Goal: Transaction & Acquisition: Purchase product/service

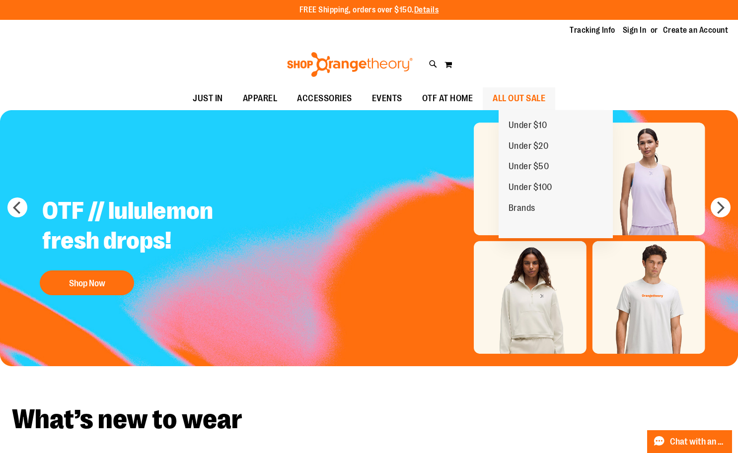
click at [529, 97] on span "ALL OUT SALE" at bounding box center [519, 98] width 53 height 22
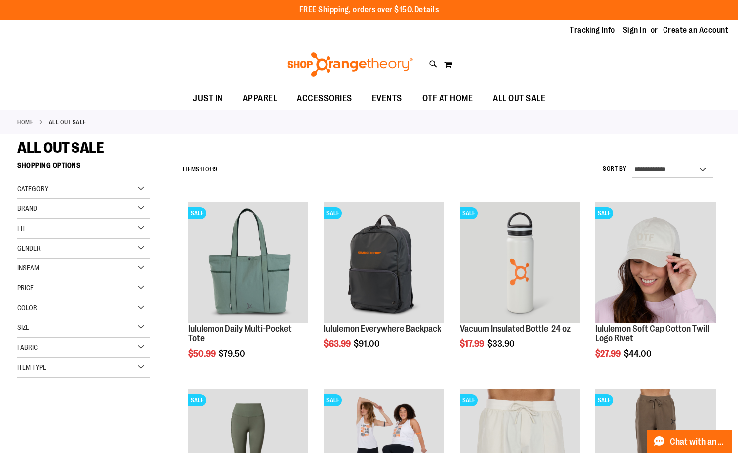
click at [101, 251] on div "Gender" at bounding box center [83, 249] width 133 height 20
click at [40, 271] on link "Men 6 items" at bounding box center [78, 269] width 127 height 10
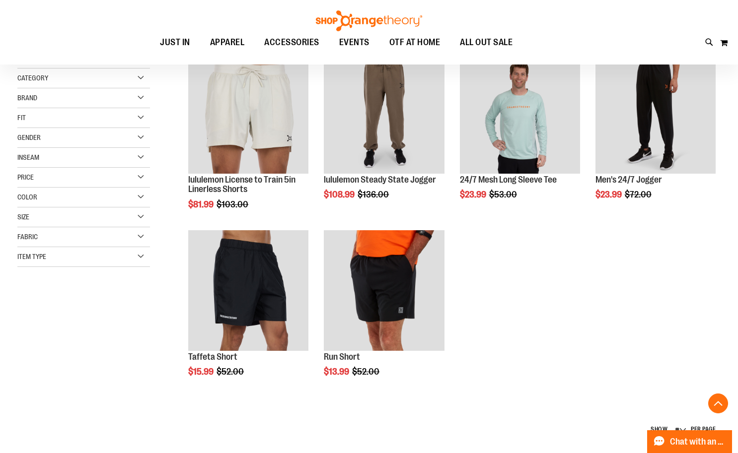
scroll to position [157, 0]
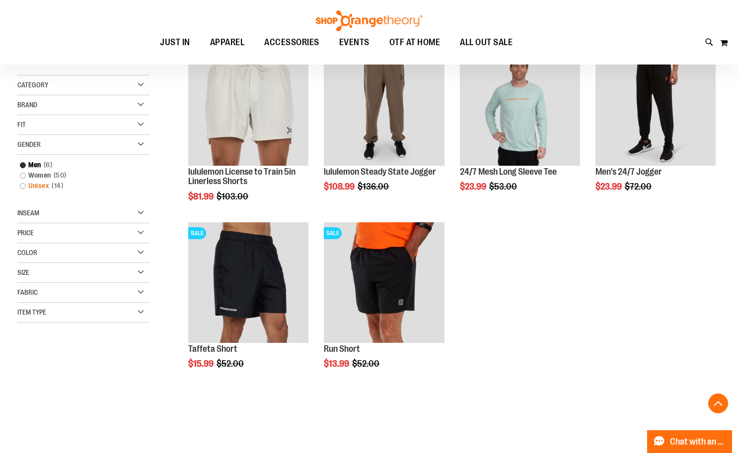
click at [43, 185] on link "Unisex 14 items" at bounding box center [78, 186] width 127 height 10
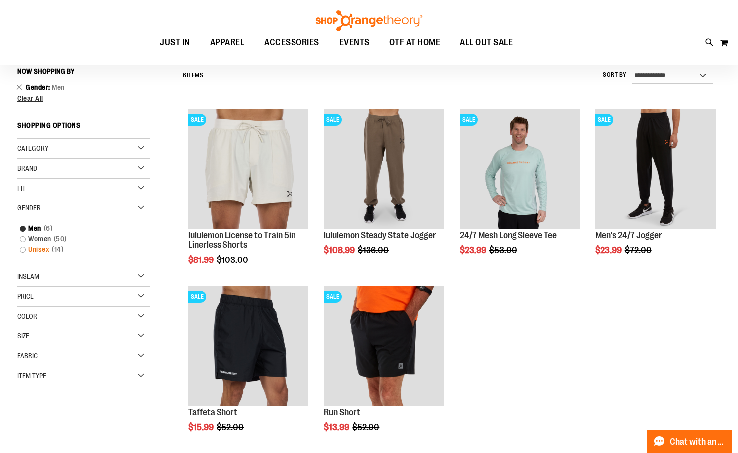
scroll to position [92, 0]
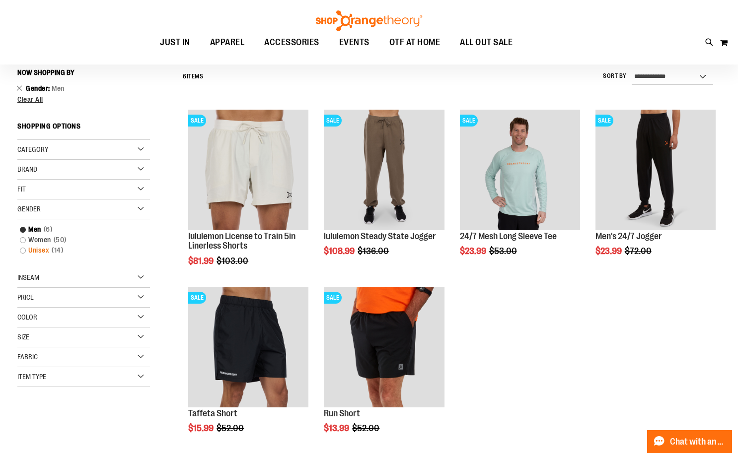
click at [45, 250] on link "Unisex 14 items" at bounding box center [78, 250] width 127 height 10
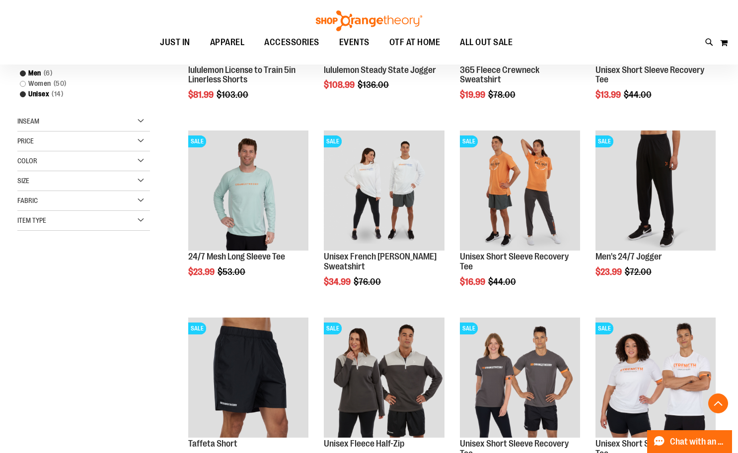
scroll to position [241, 0]
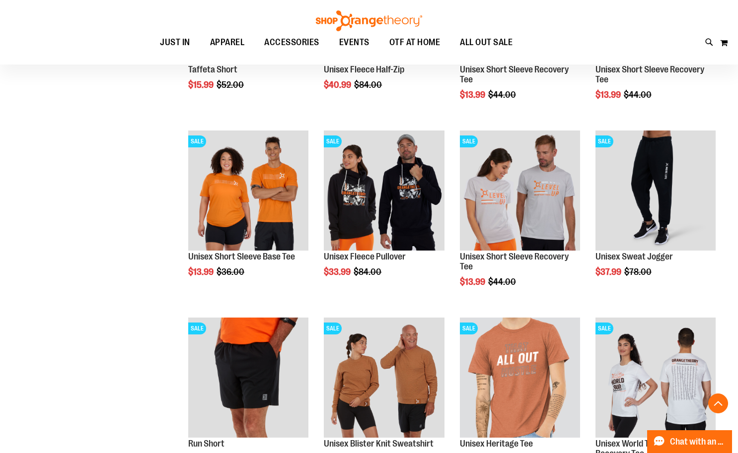
scroll to position [539, 0]
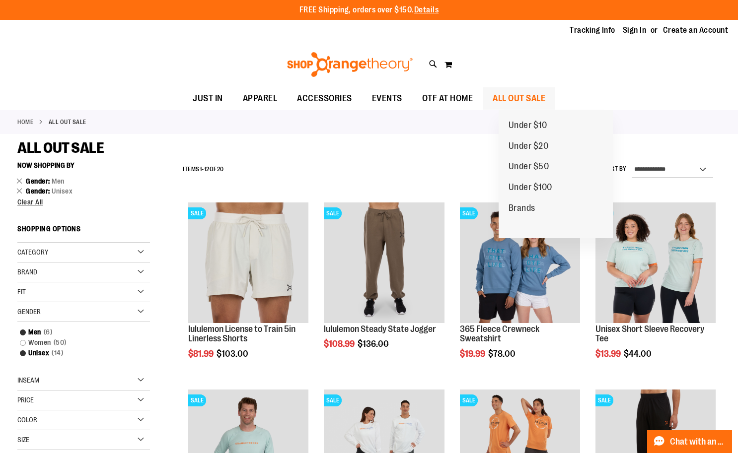
click at [525, 103] on span "ALL OUT SALE" at bounding box center [519, 98] width 53 height 22
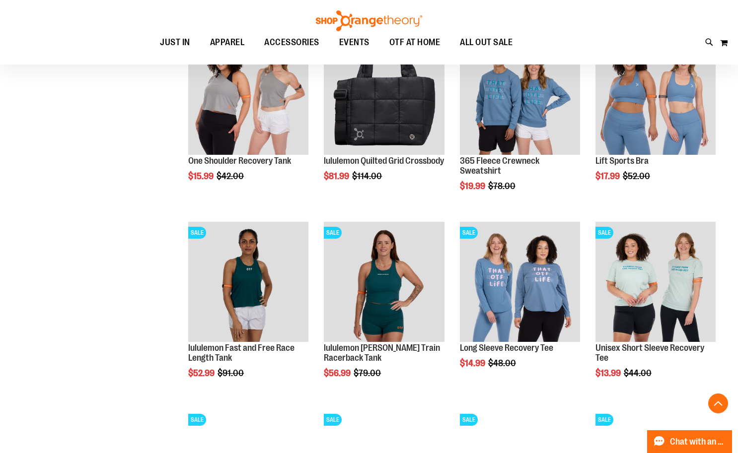
scroll to position [546, 0]
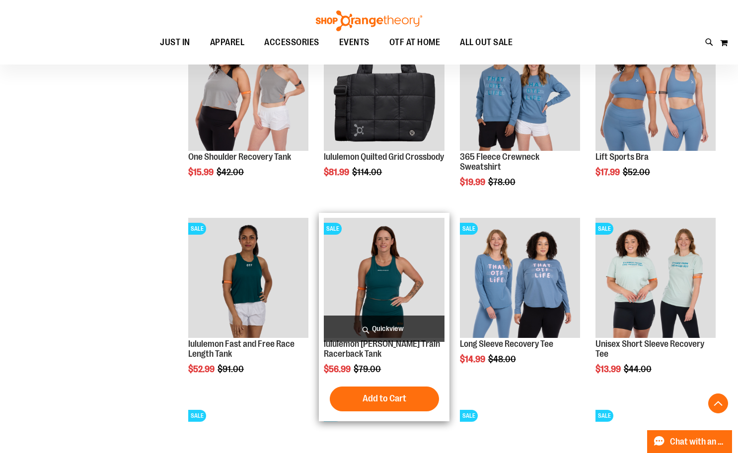
click at [379, 285] on img "product" at bounding box center [384, 278] width 120 height 120
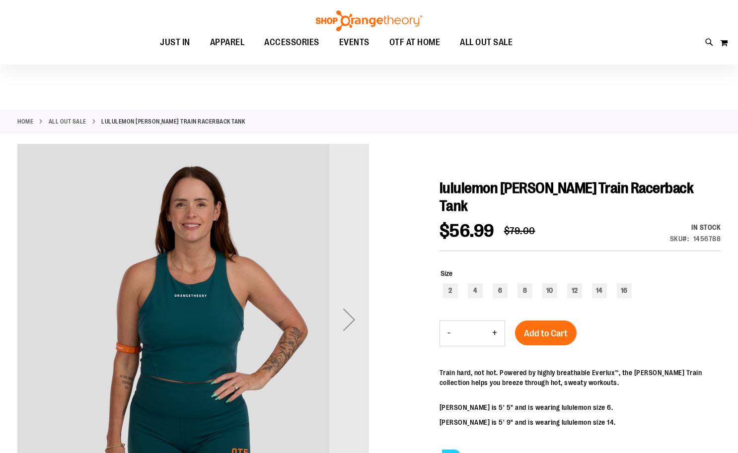
scroll to position [99, 0]
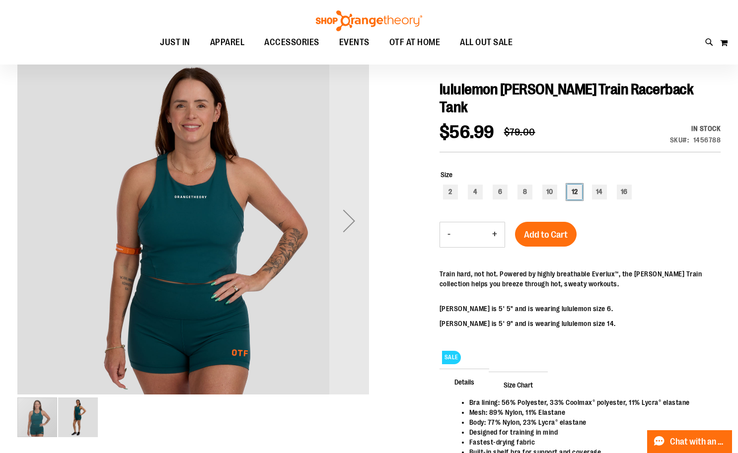
click at [575, 185] on div "12" at bounding box center [574, 192] width 15 height 15
type input "***"
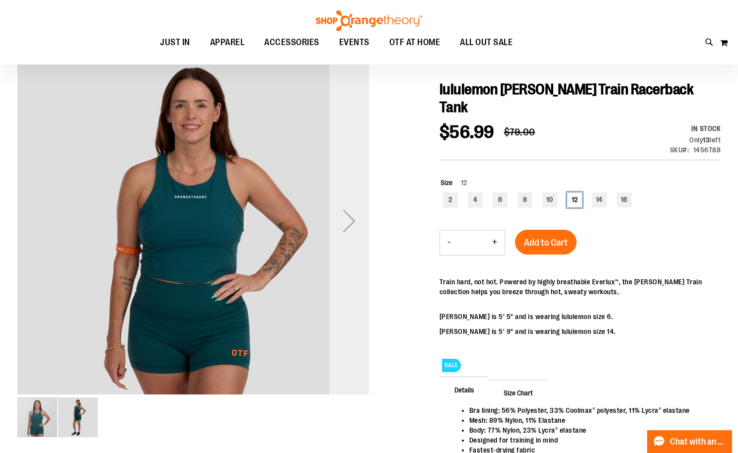
click at [349, 226] on div "Next" at bounding box center [349, 221] width 40 height 40
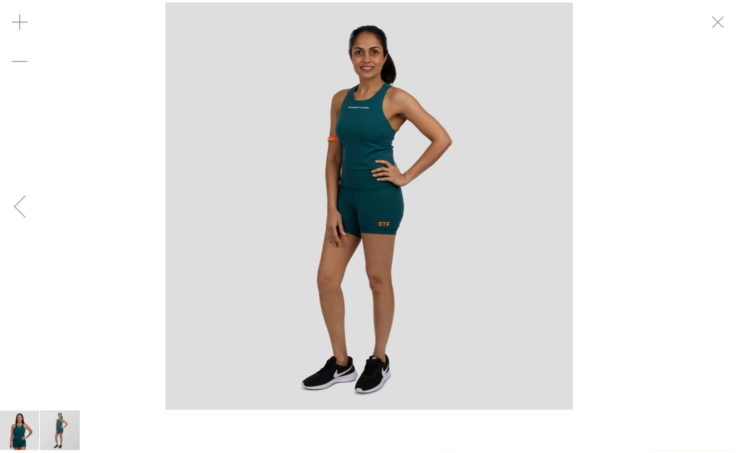
scroll to position [98, 0]
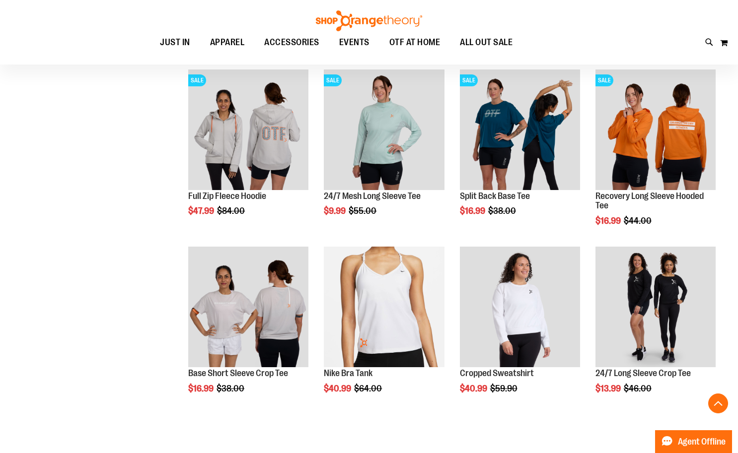
scroll to position [545, 0]
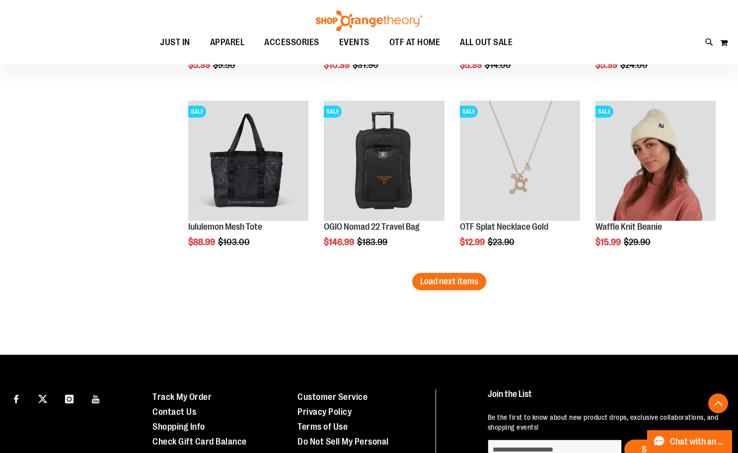
scroll to position [1517, 0]
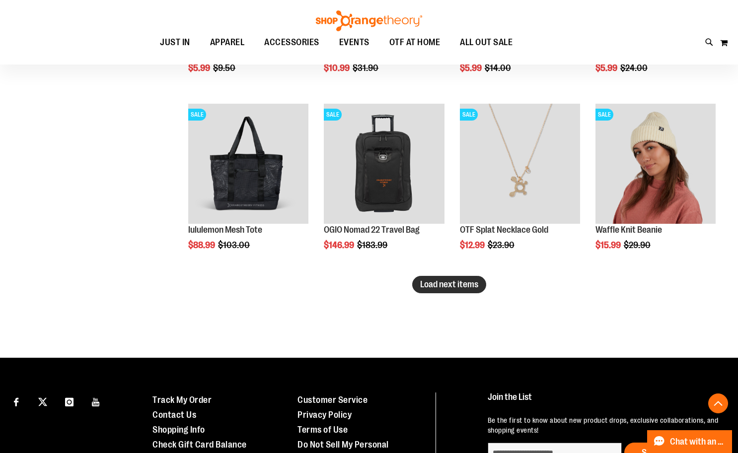
click at [455, 291] on button "Load next items" at bounding box center [449, 284] width 74 height 17
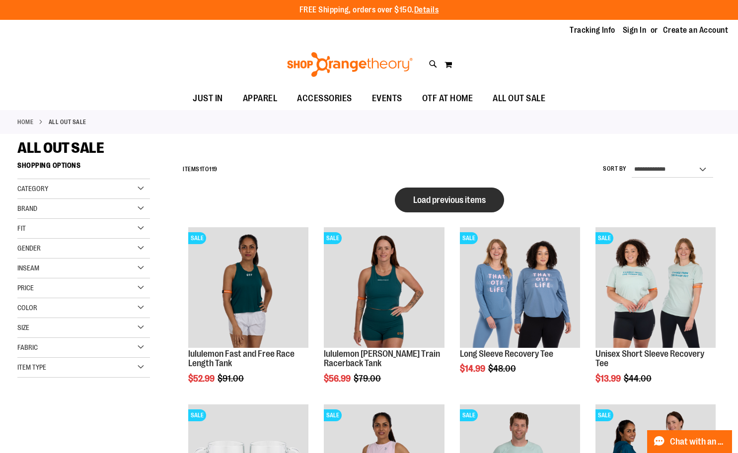
click at [467, 207] on button "Load previous items" at bounding box center [449, 200] width 109 height 25
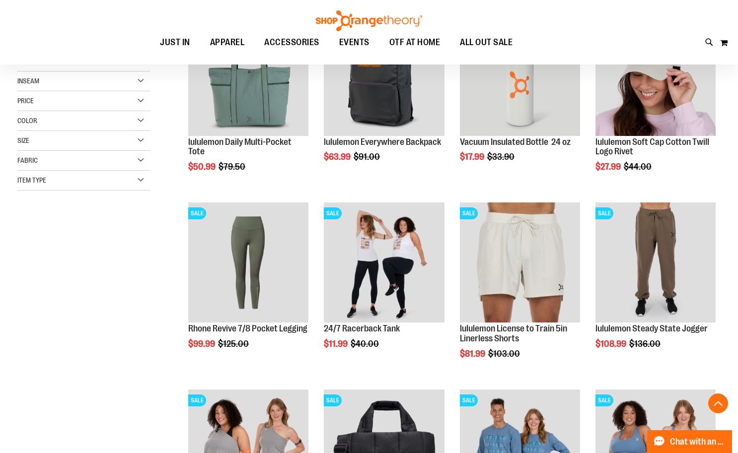
scroll to position [198, 0]
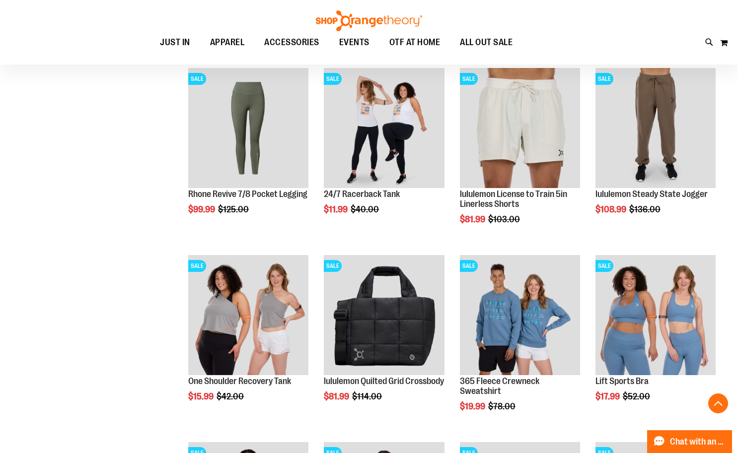
scroll to position [347, 0]
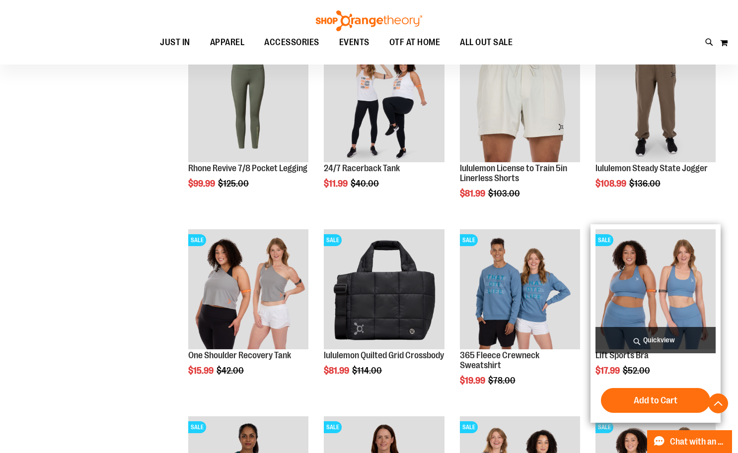
click at [634, 299] on img "product" at bounding box center [655, 289] width 120 height 120
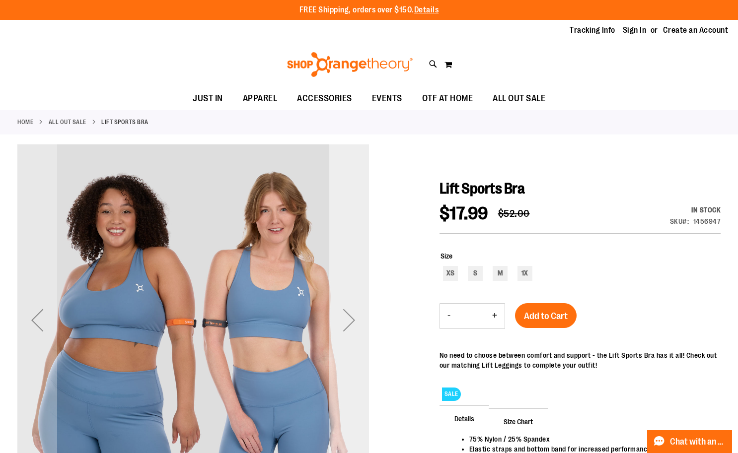
click at [361, 326] on div "Next" at bounding box center [349, 320] width 40 height 40
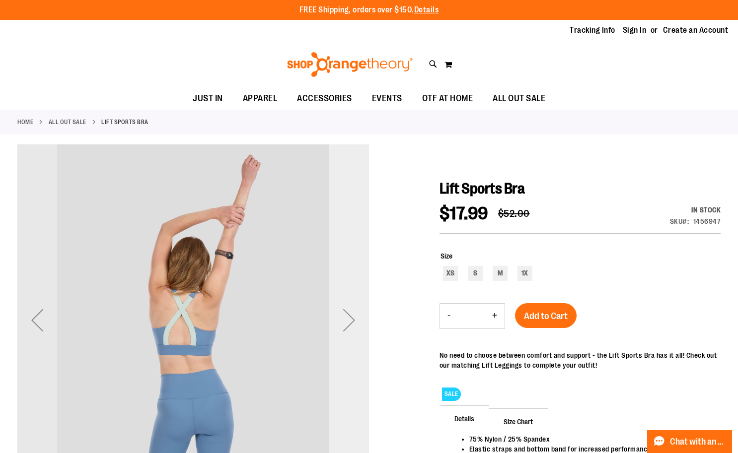
click at [361, 326] on div "Next" at bounding box center [349, 320] width 40 height 40
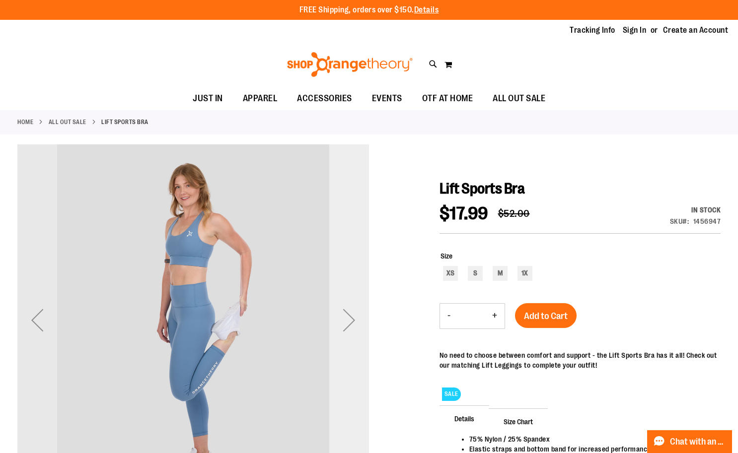
click at [361, 326] on div "Next" at bounding box center [349, 320] width 40 height 40
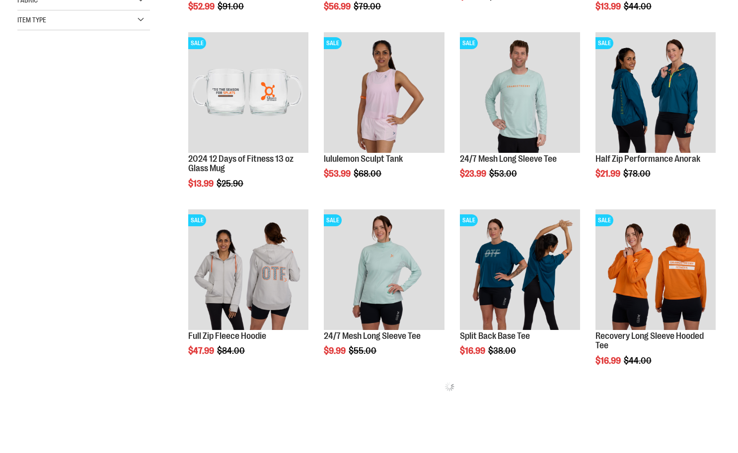
scroll to position [348, 0]
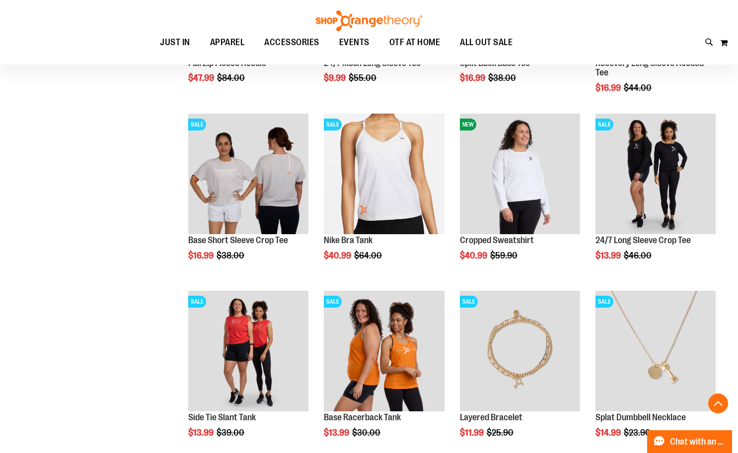
scroll to position [695, 0]
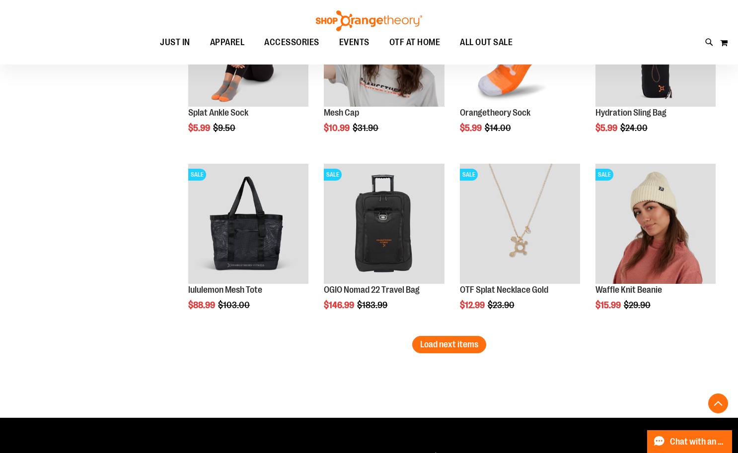
scroll to position [1489, 0]
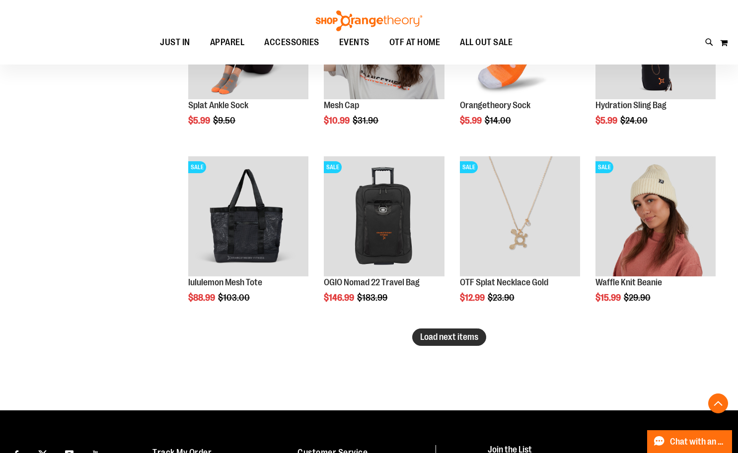
click at [456, 338] on span "Load next items" at bounding box center [449, 337] width 58 height 10
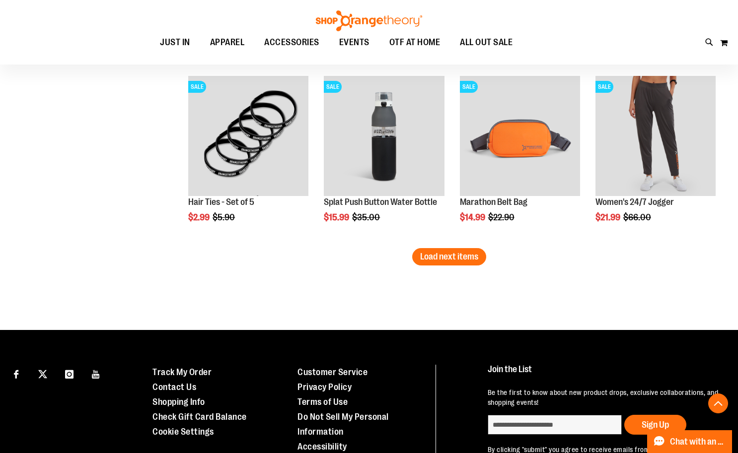
scroll to position [2135, 0]
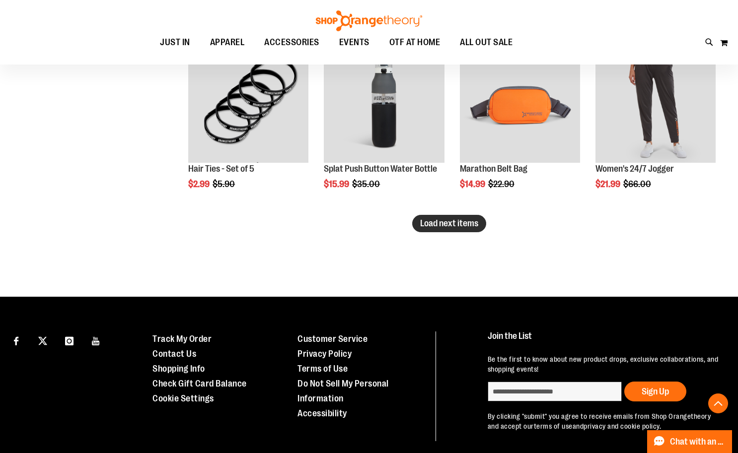
click at [470, 225] on span "Load next items" at bounding box center [449, 224] width 58 height 10
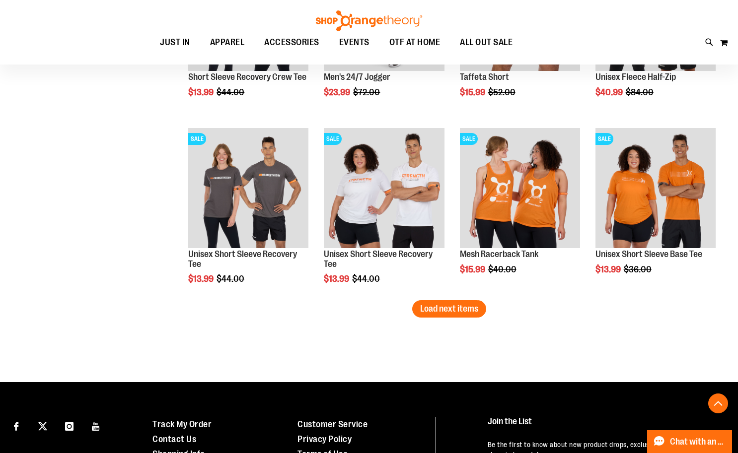
scroll to position [2582, 0]
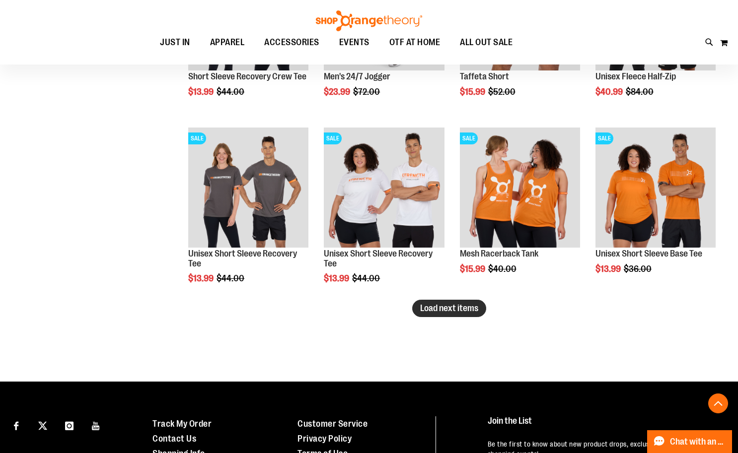
click at [467, 304] on span "Load next items" at bounding box center [449, 308] width 58 height 10
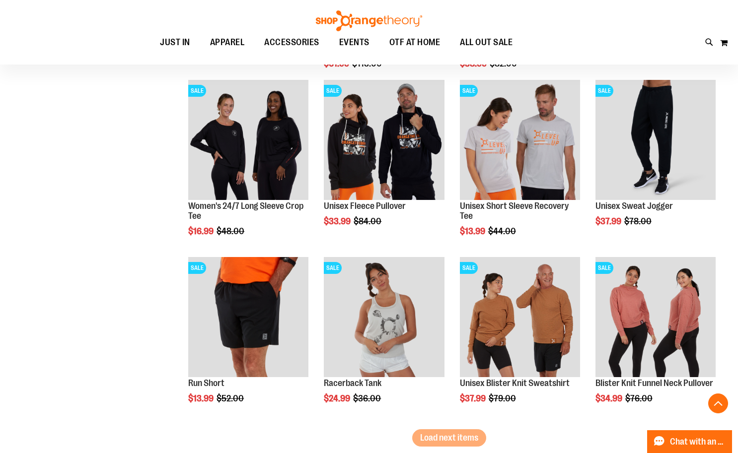
scroll to position [3078, 0]
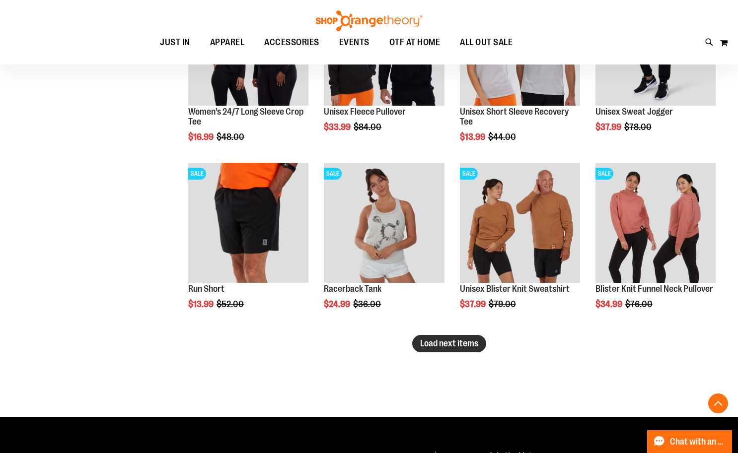
click at [476, 343] on span "Load next items" at bounding box center [449, 344] width 58 height 10
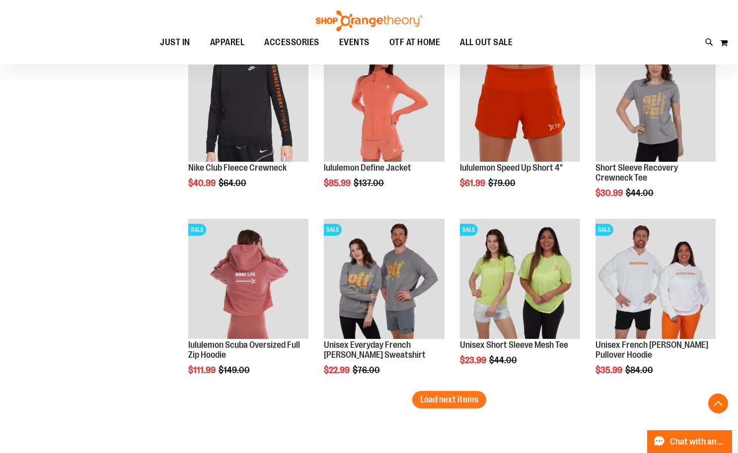
scroll to position [3575, 0]
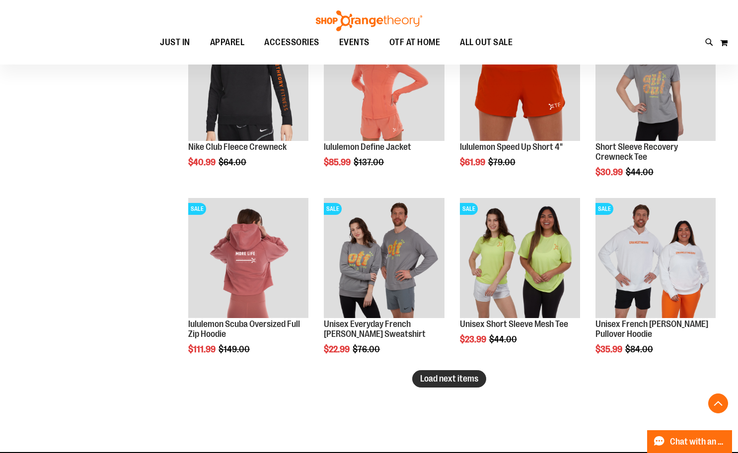
click at [454, 380] on span "Load next items" at bounding box center [449, 379] width 58 height 10
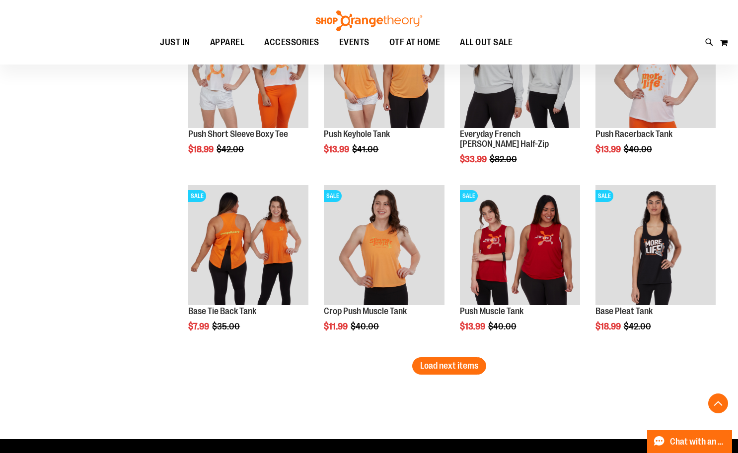
scroll to position [4121, 0]
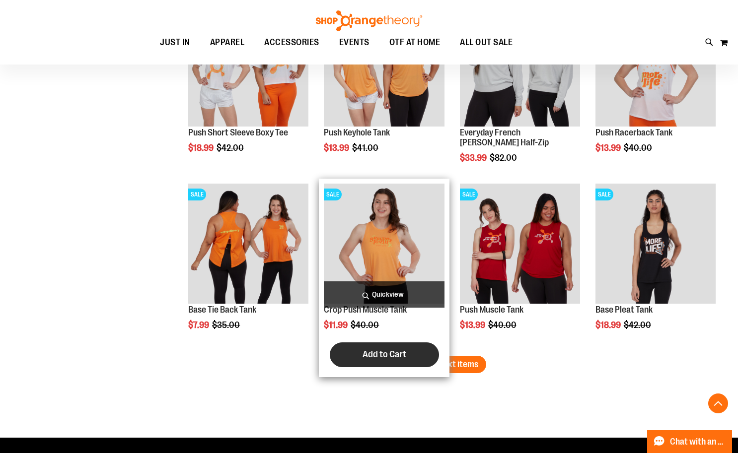
click at [435, 363] on button "Add to Cart" at bounding box center [384, 355] width 109 height 25
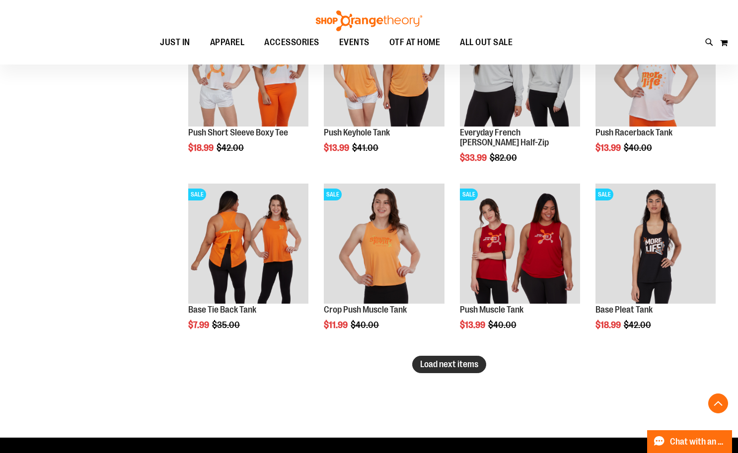
click at [463, 360] on span "Load next items" at bounding box center [449, 365] width 58 height 10
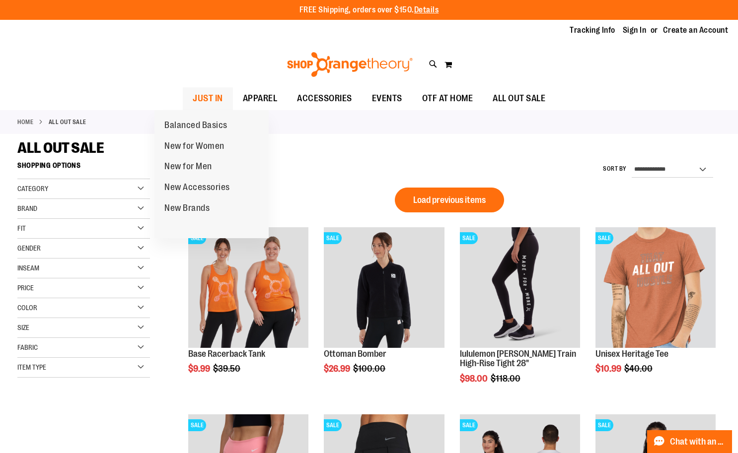
click at [193, 101] on span "JUST IN" at bounding box center [208, 98] width 30 height 22
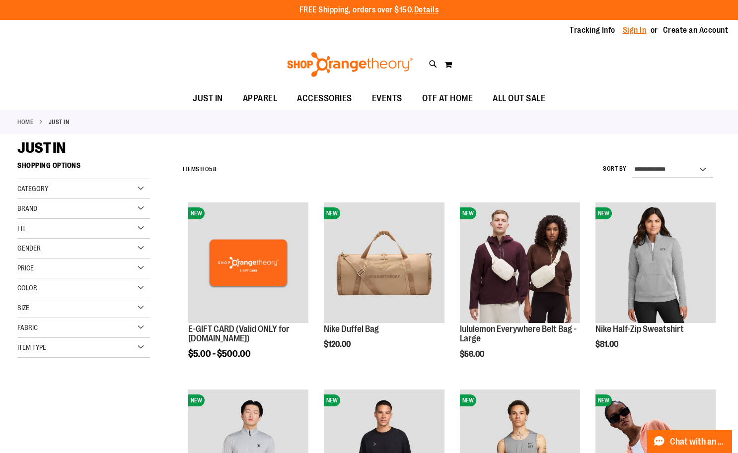
click at [614, 26] on ul "Tracking Info Sign In Return to Procurement Create an Account" at bounding box center [641, 30] width 173 height 11
click at [624, 28] on link "Sign In" at bounding box center [635, 30] width 24 height 11
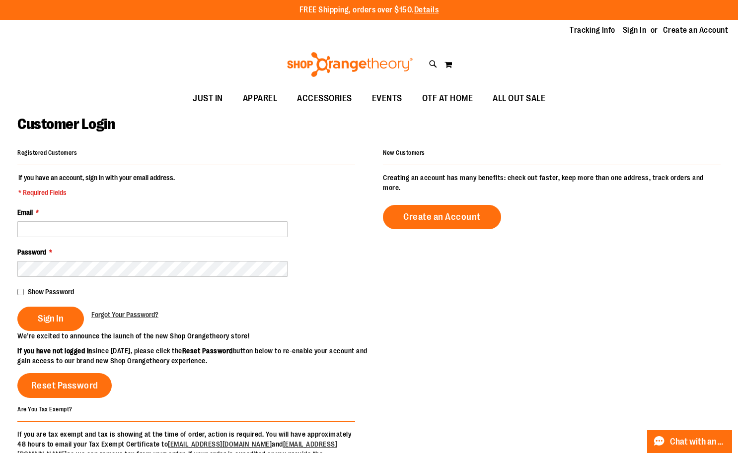
click at [223, 239] on fieldset "If you have an account, sign in with your email address. * Required Fields Emai…" at bounding box center [186, 252] width 338 height 158
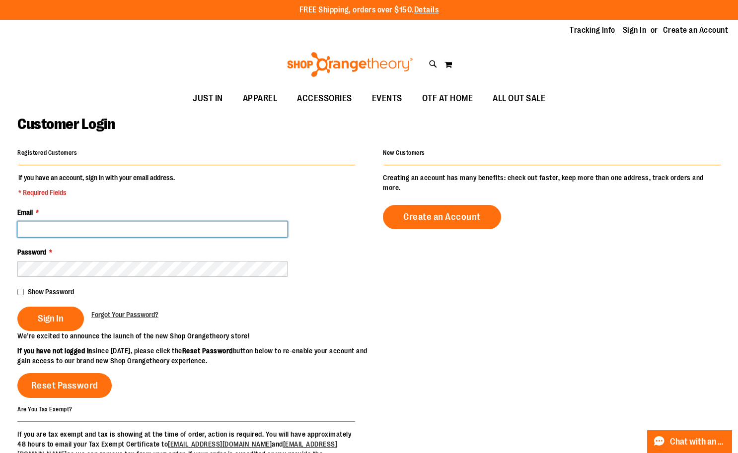
click at [231, 226] on input "Email *" at bounding box center [152, 229] width 270 height 16
